Goal: Transaction & Acquisition: Obtain resource

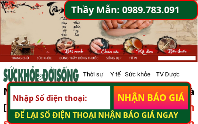
click at [188, 114] on h3 "ĐỂ LẠI SỐ ĐIỆN THOẠI NHẬN BÁO GIÁ NGAY" at bounding box center [101, 115] width 173 height 12
click at [185, 112] on h3 "ĐỂ LẠI SỐ ĐIỆN THOẠI NHẬN BÁO GIÁ NGAY" at bounding box center [101, 115] width 173 height 12
click at [187, 112] on h3 "ĐỂ LẠI SỐ ĐIỆN THOẠI NHẬN BÁO GIÁ NGAY" at bounding box center [101, 115] width 173 height 12
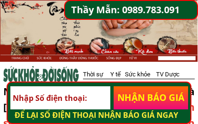
click at [184, 112] on h3 "ĐỂ LẠI SỐ ĐIỆN THOẠI NHẬN BÁO GIÁ NGAY" at bounding box center [101, 115] width 173 height 12
click at [185, 102] on p "NHẬN BÁO GIÁ" at bounding box center [151, 98] width 74 height 24
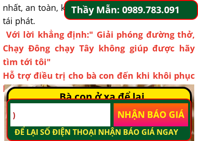
scroll to position [731, 0]
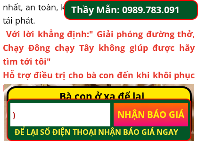
click at [32, 116] on input ")" at bounding box center [59, 115] width 99 height 24
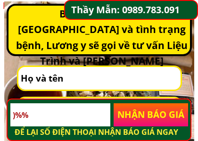
type input ")%%"
click at [190, 123] on div at bounding box center [99, 119] width 184 height 42
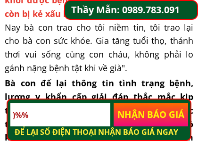
scroll to position [1360, 0]
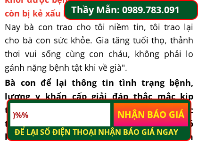
click at [178, 123] on h3 "ĐỂ LẠI SỐ ĐIỆN THOẠI NHẬN BÁO GIÁ NGAY" at bounding box center [101, 132] width 173 height 12
click at [177, 123] on h3 "ĐỂ LẠI SỐ ĐIỆN THOẠI NHẬN BÁO GIÁ NGAY" at bounding box center [101, 132] width 173 height 12
click at [170, 123] on h3 "ĐỂ LẠI SỐ ĐIỆN THOẠI NHẬN BÁO GIÁ NGAY" at bounding box center [101, 132] width 173 height 12
click at [121, 123] on h3 "ĐỂ LẠI SỐ ĐIỆN THOẠI NHẬN BÁO GIÁ NGAY" at bounding box center [101, 132] width 173 height 12
click at [119, 123] on h3 "ĐỂ LẠI SỐ ĐIỆN THOẠI NHẬN BÁO GIÁ NGAY" at bounding box center [101, 132] width 173 height 12
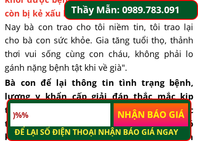
click at [117, 123] on p "NHẬN BÁO GIÁ" at bounding box center [151, 115] width 74 height 24
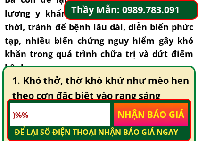
click at [185, 85] on h3 "1. Khó thở, thờ khò khứ như mèo hen theo cơn đặc biệt vào rạng sáng" at bounding box center [100, 88] width 177 height 30
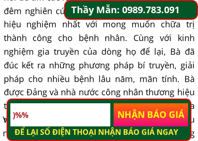
scroll to position [479, 0]
